Goal: Task Accomplishment & Management: Manage account settings

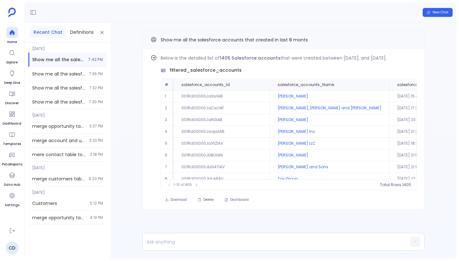
scroll to position [31, 47]
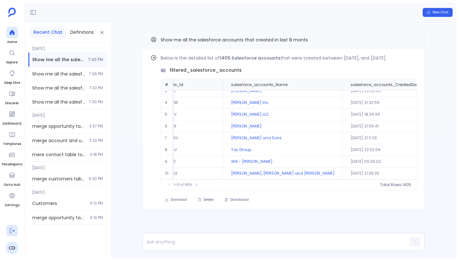
click at [9, 234] on button at bounding box center [11, 230] width 11 height 11
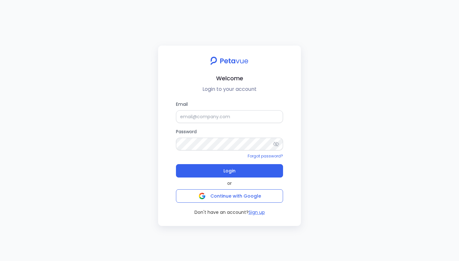
click at [134, 81] on div "Welcome Login to your account Email Password Forgot password? Login or Continue…" at bounding box center [229, 130] width 459 height 261
click at [215, 117] on input "Email" at bounding box center [229, 116] width 107 height 13
type input "[EMAIL_ADDRESS][DOMAIN_NAME]"
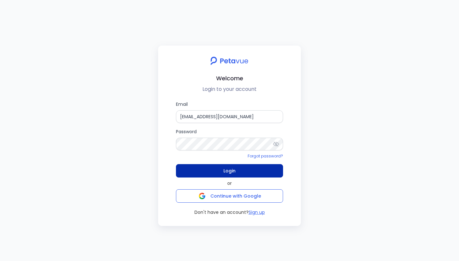
click at [243, 174] on button "Login" at bounding box center [229, 170] width 107 height 13
